Goal: Obtain resource: Download file/media

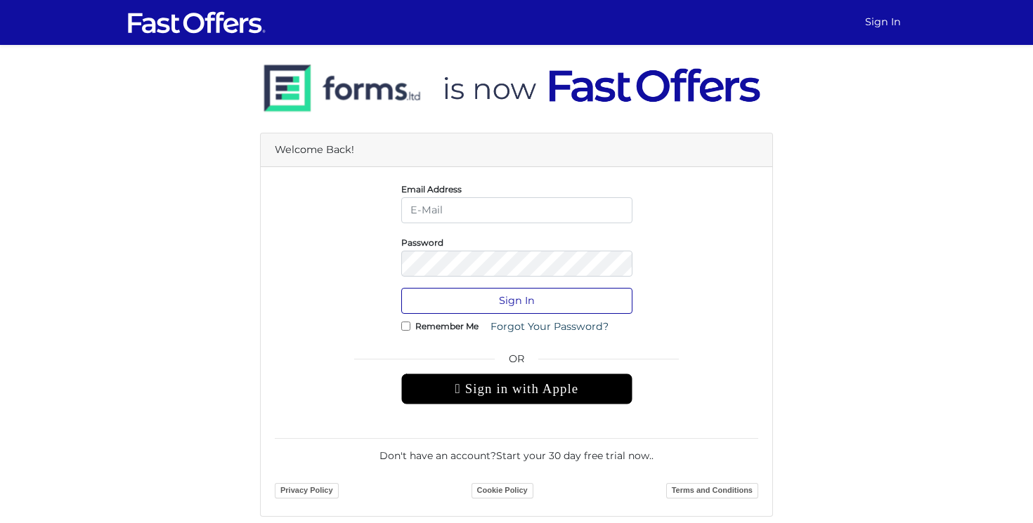
type input "[EMAIL_ADDRESS][DOMAIN_NAME]"
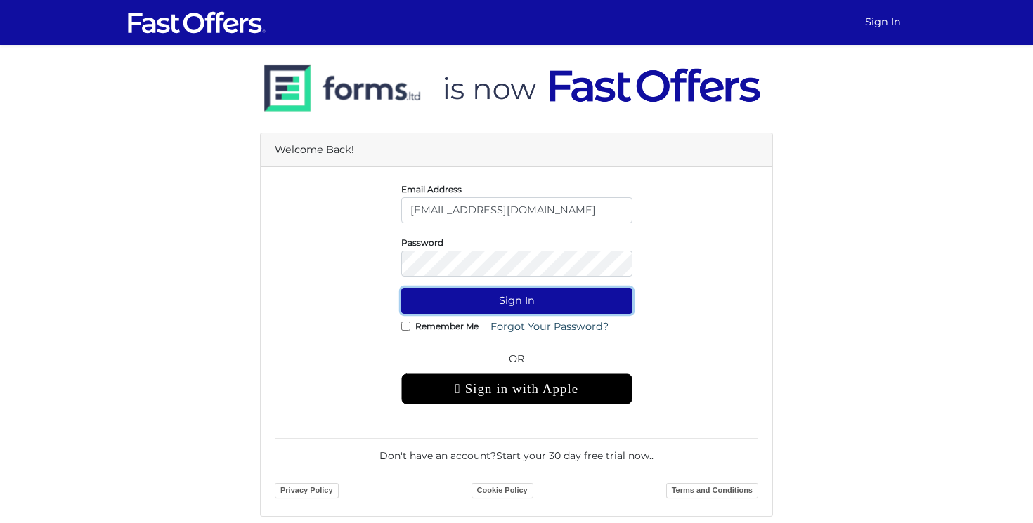
click at [535, 300] on button "Sign In" at bounding box center [516, 301] width 231 height 26
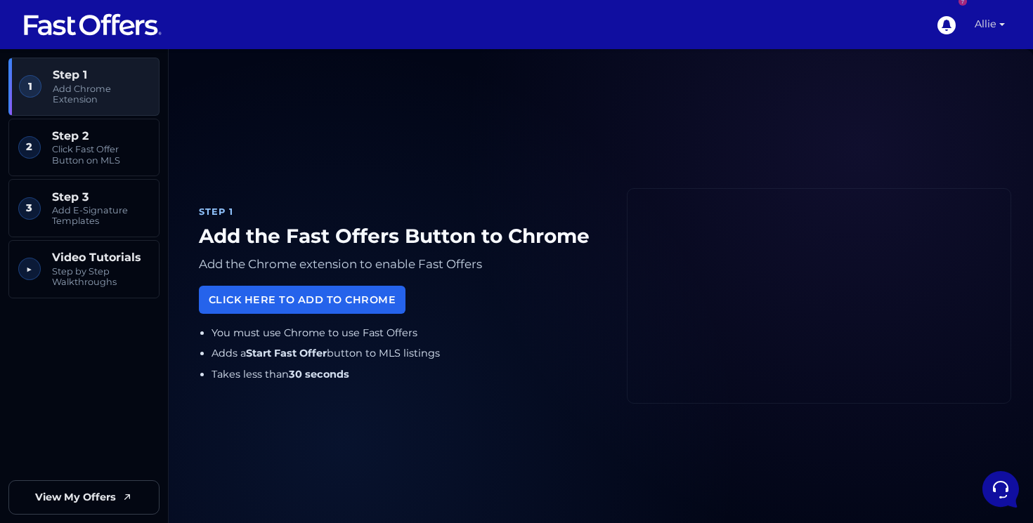
click at [989, 30] on link "Allie" at bounding box center [989, 24] width 41 height 49
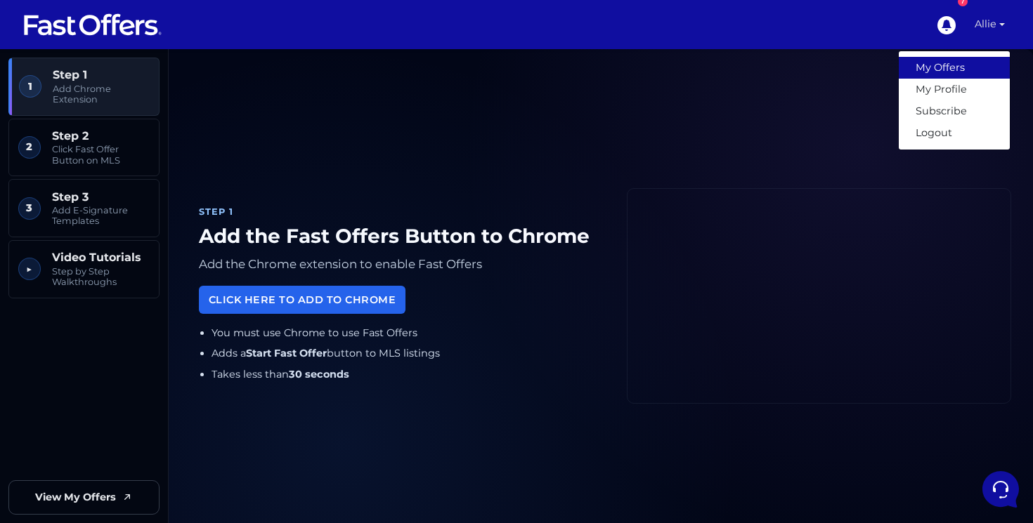
click at [940, 72] on link "My Offers" at bounding box center [954, 68] width 111 height 22
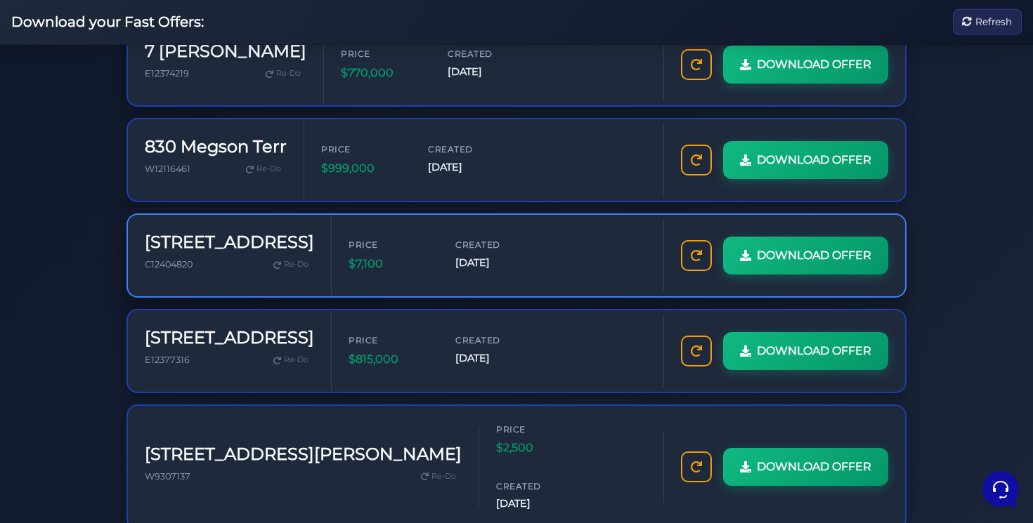
scroll to position [134, 0]
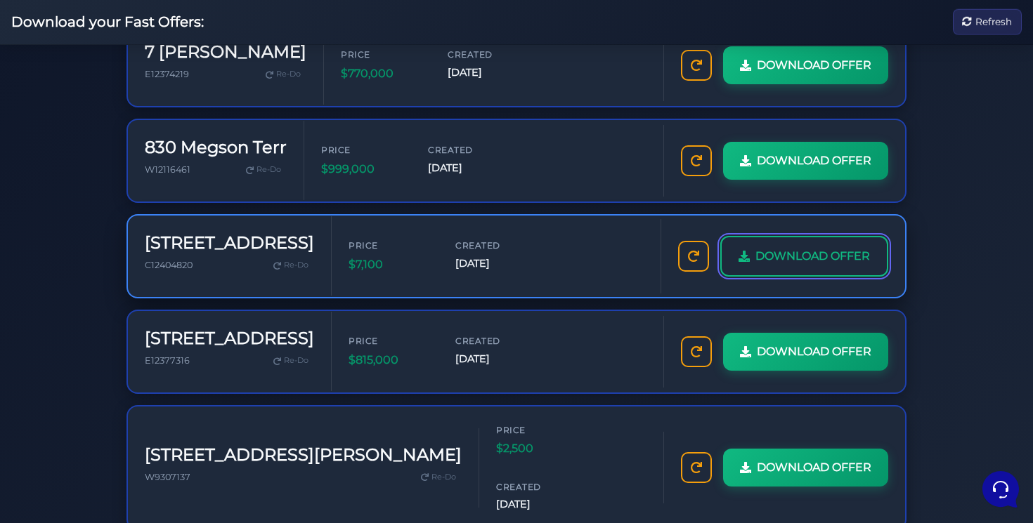
click at [788, 250] on span "DOWNLOAD OFFER" at bounding box center [812, 256] width 115 height 18
